Goal: Task Accomplishment & Management: Complete application form

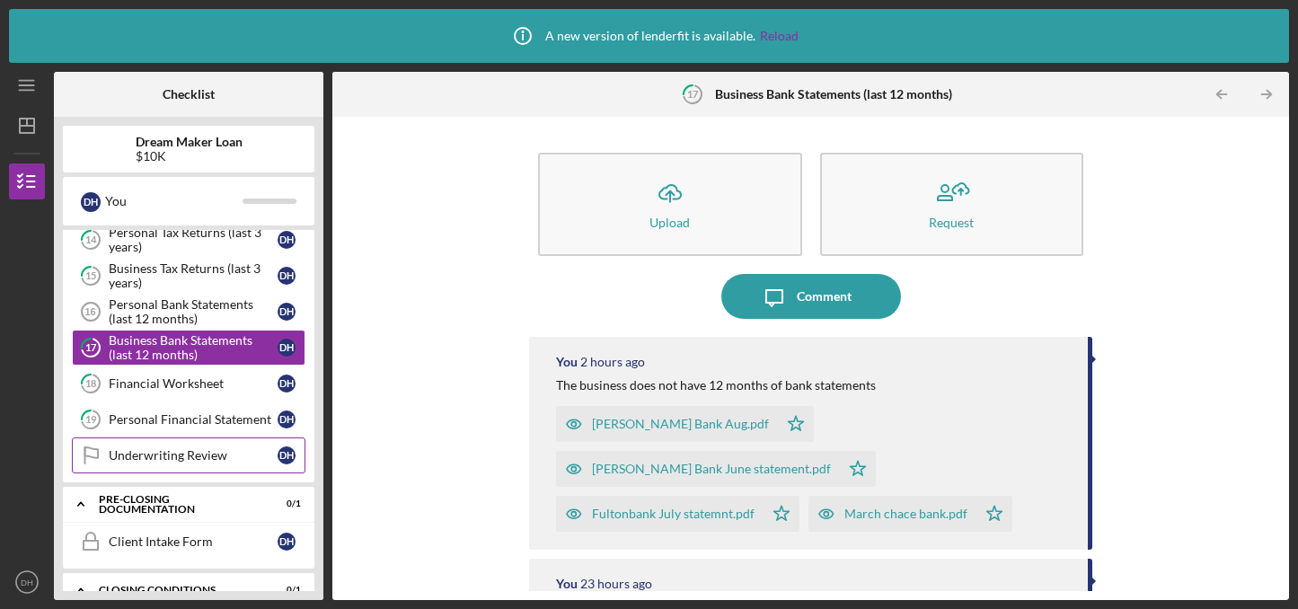
scroll to position [563, 0]
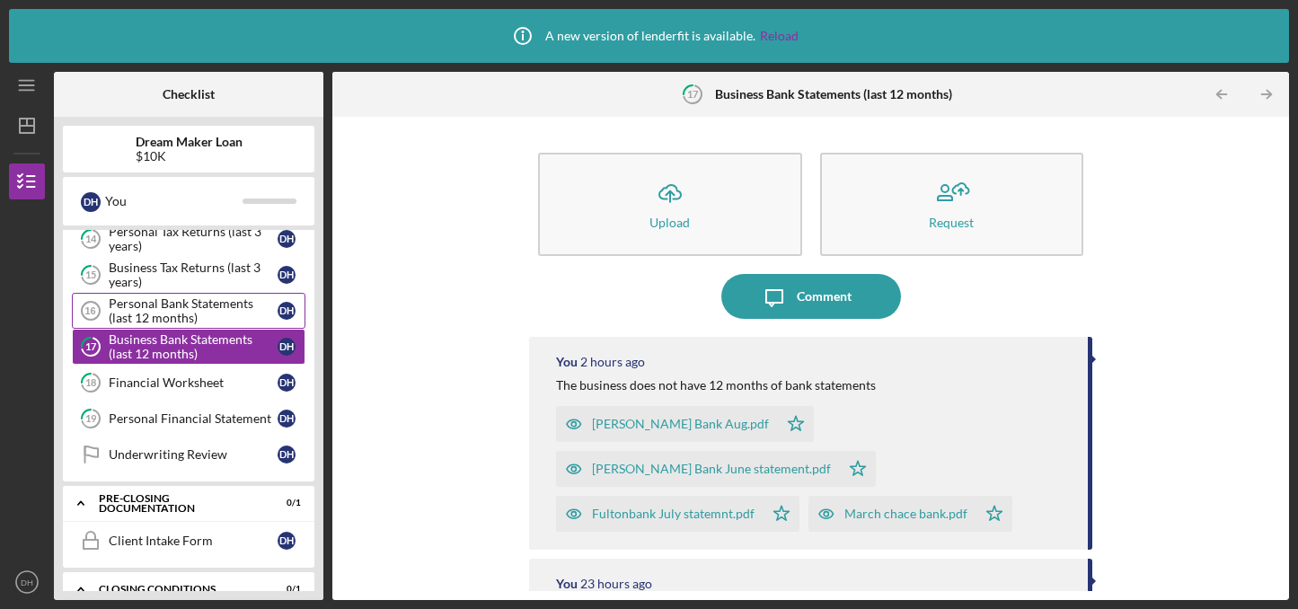
click at [165, 313] on div "Personal Bank Statements (last 12 months)" at bounding box center [193, 310] width 169 height 29
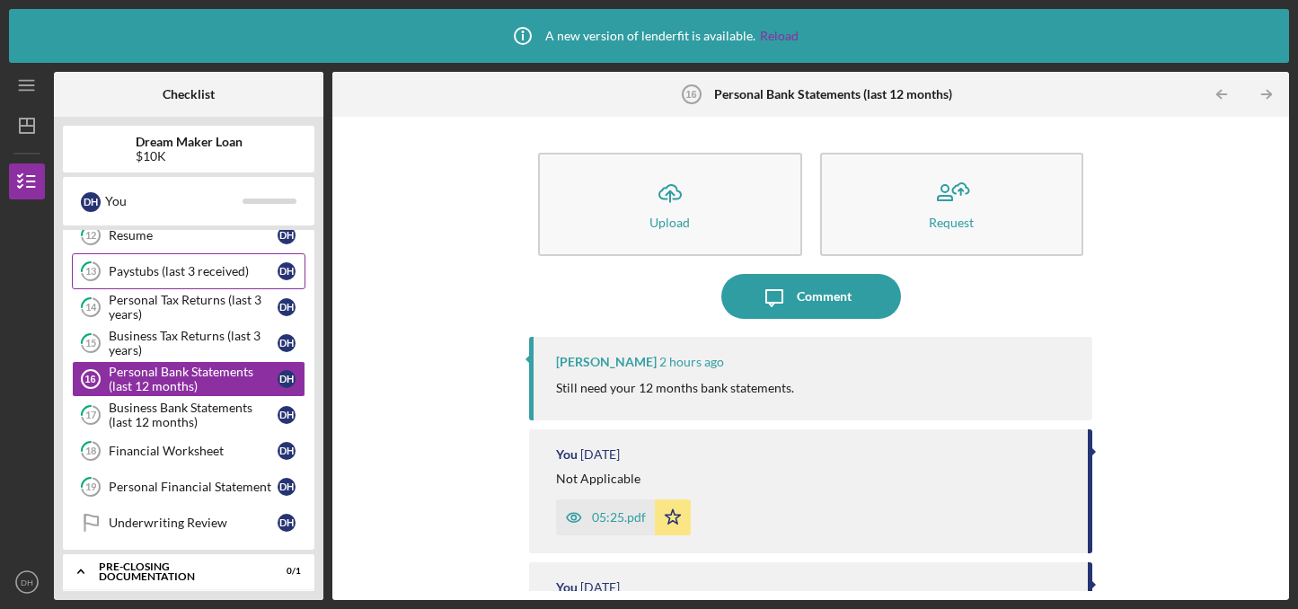
scroll to position [501, 0]
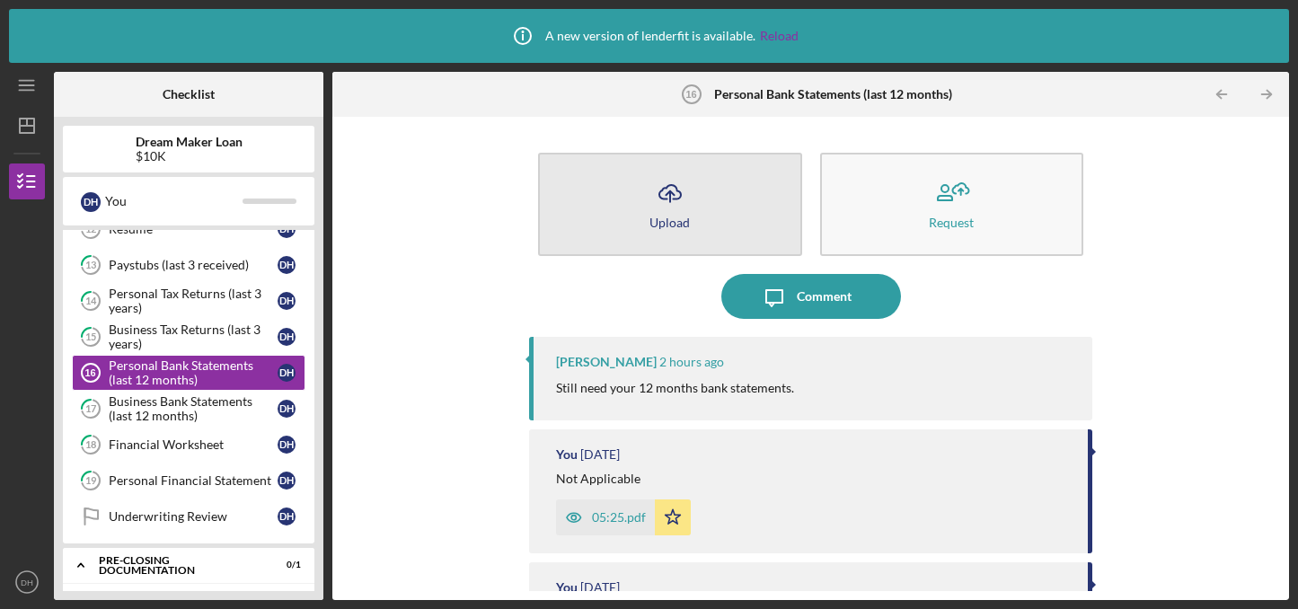
click at [689, 208] on icon "Icon/Upload" at bounding box center [670, 193] width 45 height 45
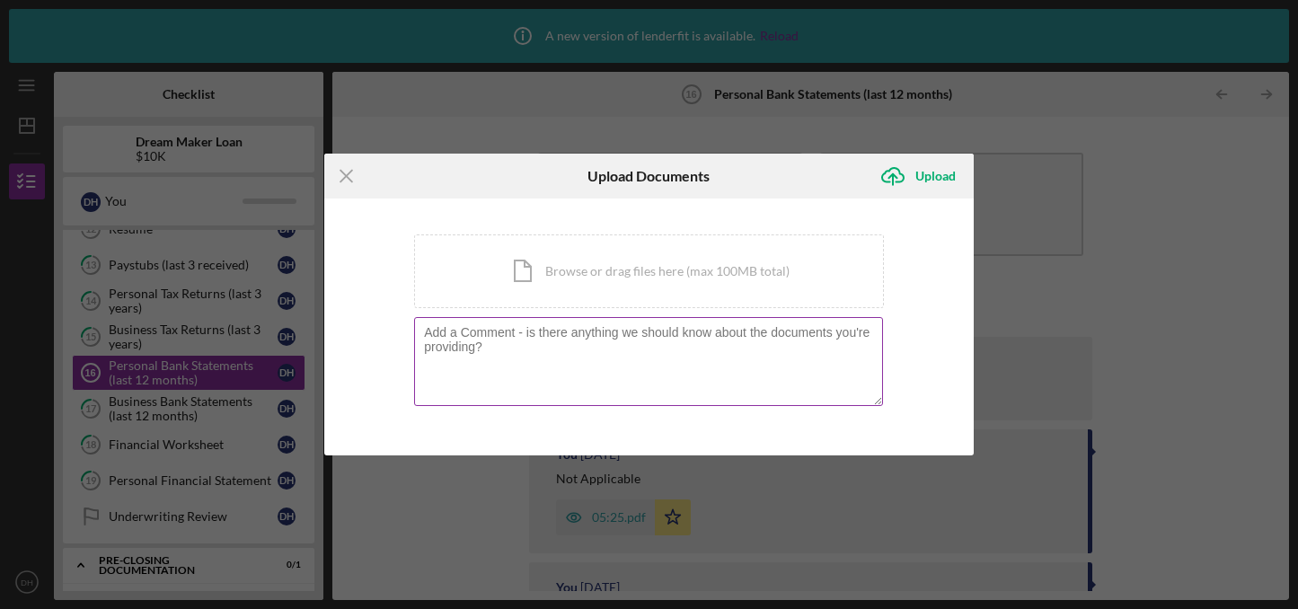
click at [543, 335] on textarea at bounding box center [648, 361] width 469 height 88
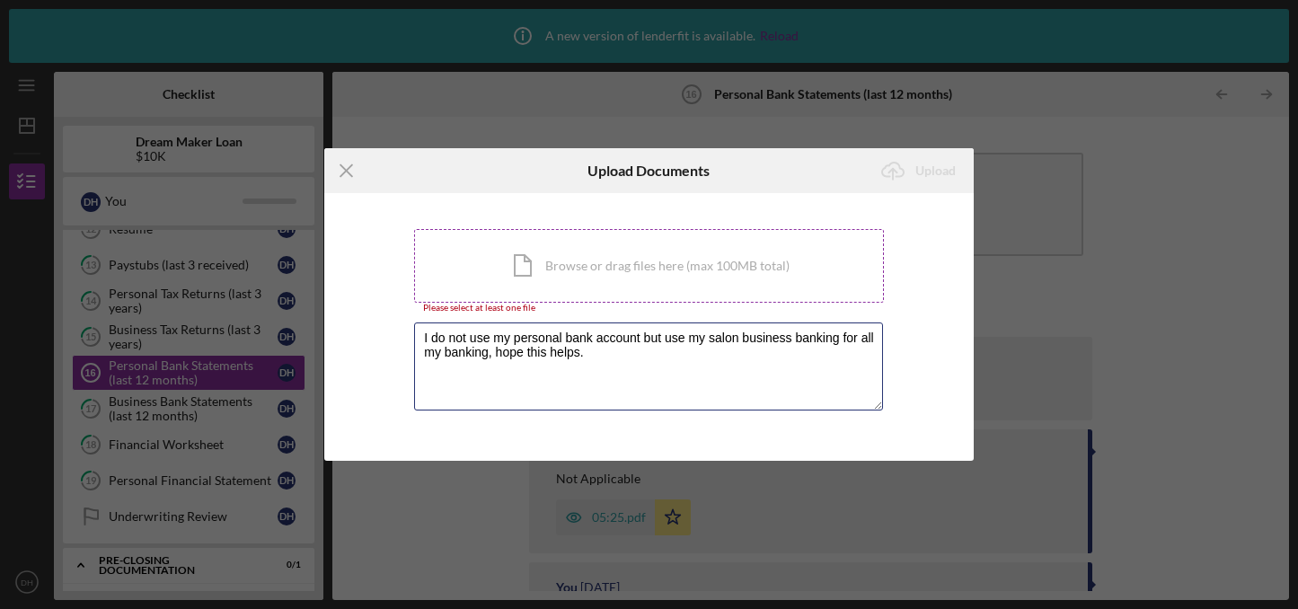
type textarea "I do not use my personal bank account but use my salon business banking for all…"
click at [552, 283] on div "Icon/Document Browse or drag files here (max 100MB total) Tap to choose files o…" at bounding box center [649, 266] width 470 height 74
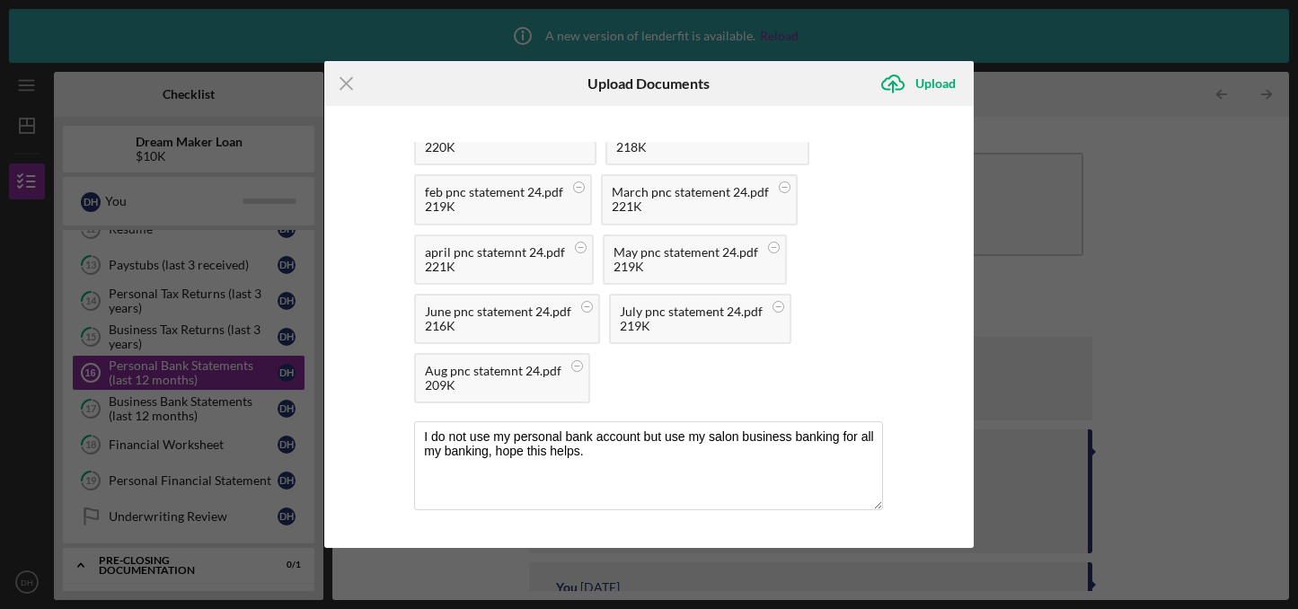
scroll to position [236, 0]
click at [934, 82] on div "Upload" at bounding box center [935, 84] width 40 height 36
